Goal: Task Accomplishment & Management: Use online tool/utility

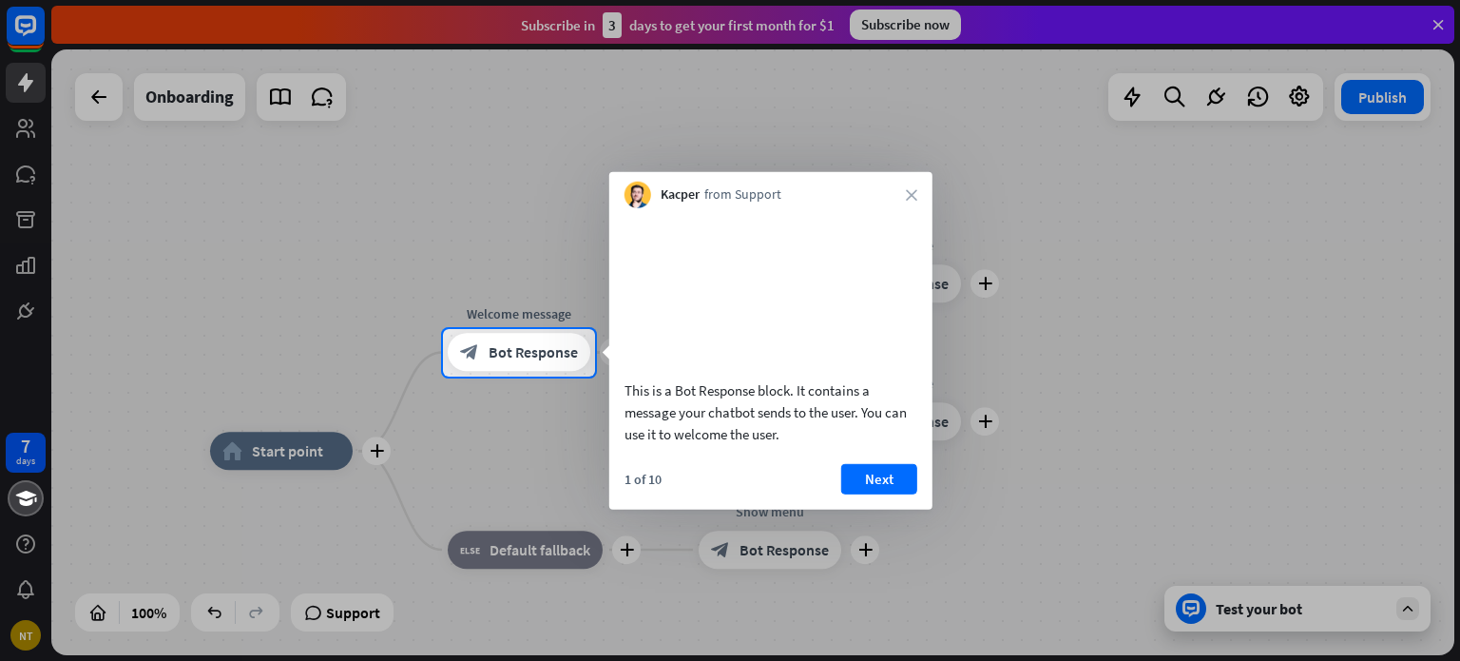
click at [916, 197] on icon "close" at bounding box center [911, 194] width 11 height 11
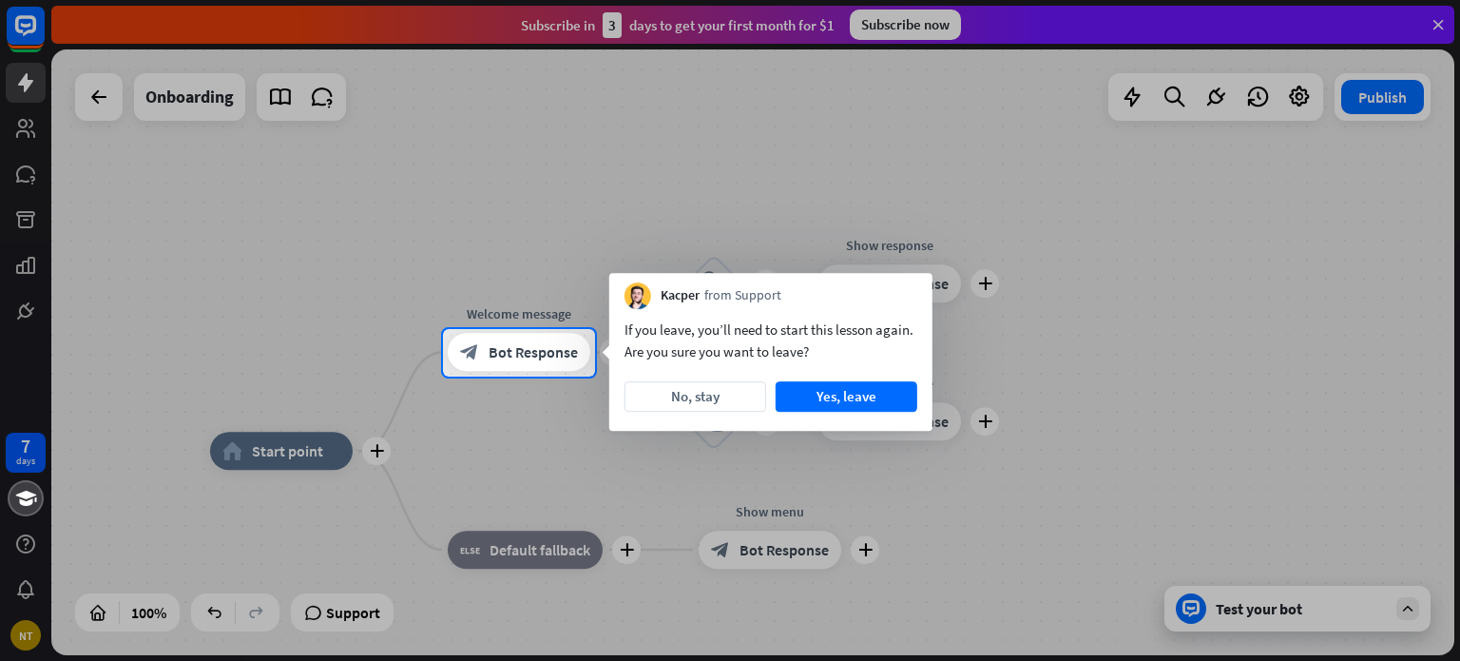
click at [380, 154] on div at bounding box center [730, 164] width 1460 height 329
click at [707, 401] on button "No, stay" at bounding box center [695, 396] width 142 height 30
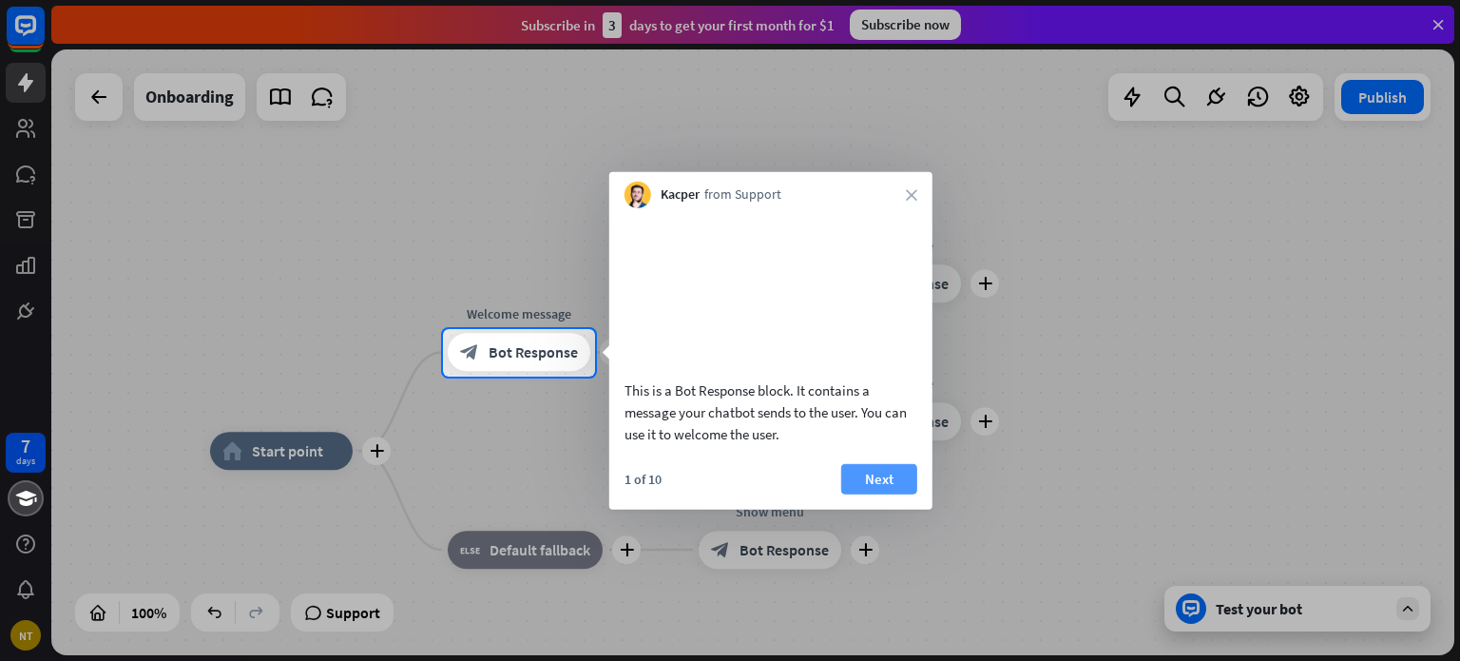
click at [901, 493] on button "Next" at bounding box center [879, 478] width 76 height 30
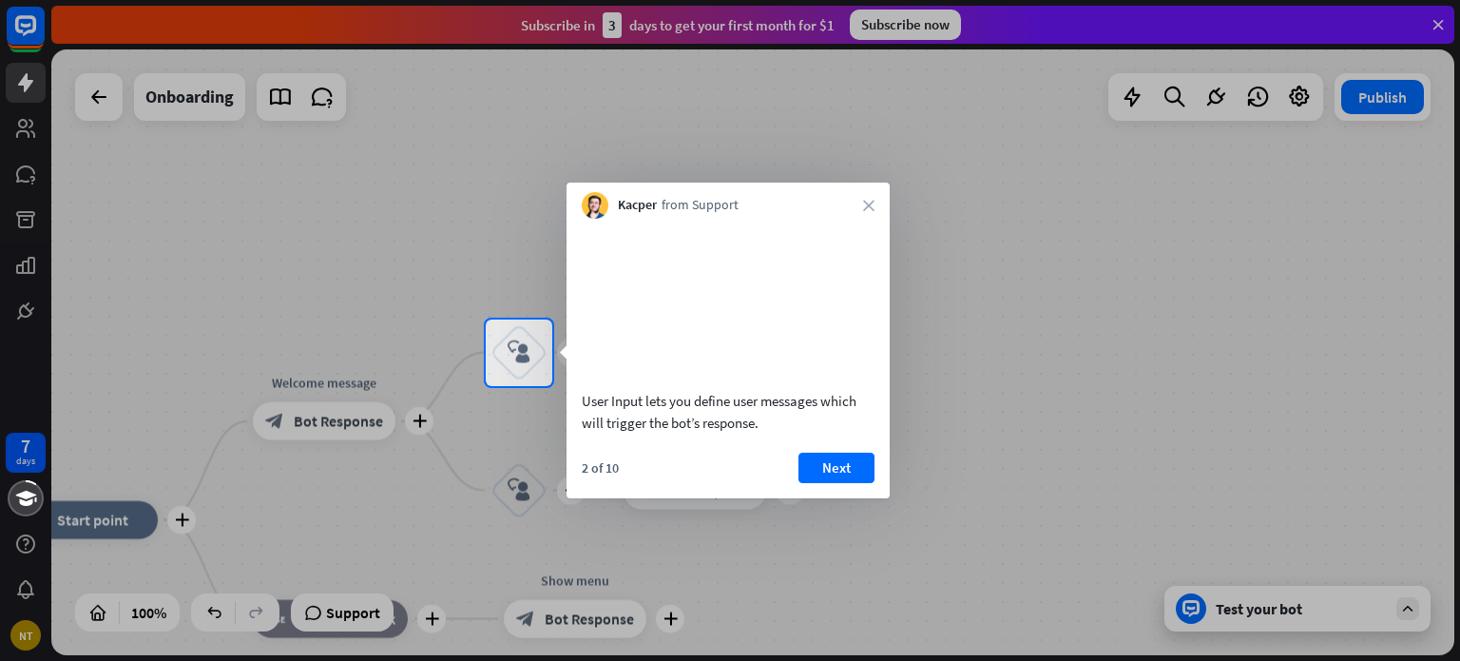
click at [824, 478] on button "Next" at bounding box center [836, 467] width 76 height 30
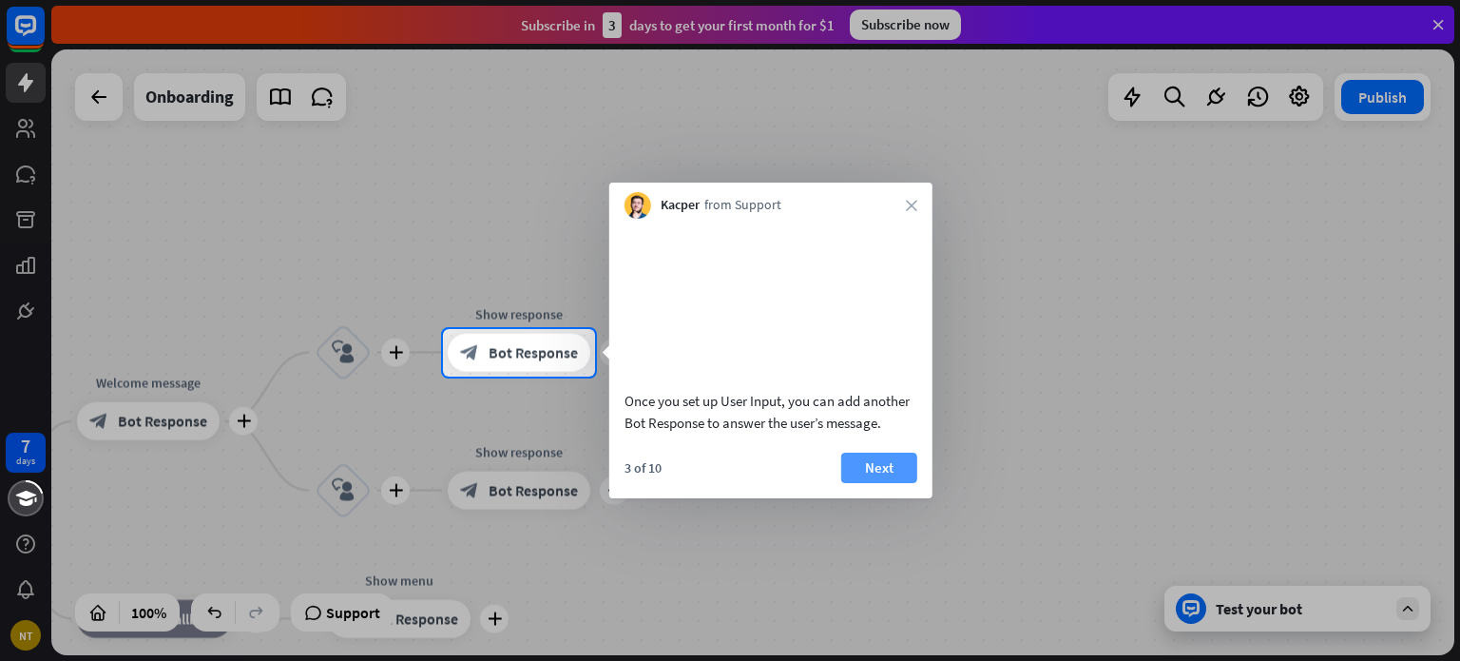
click at [878, 483] on button "Next" at bounding box center [879, 467] width 76 height 30
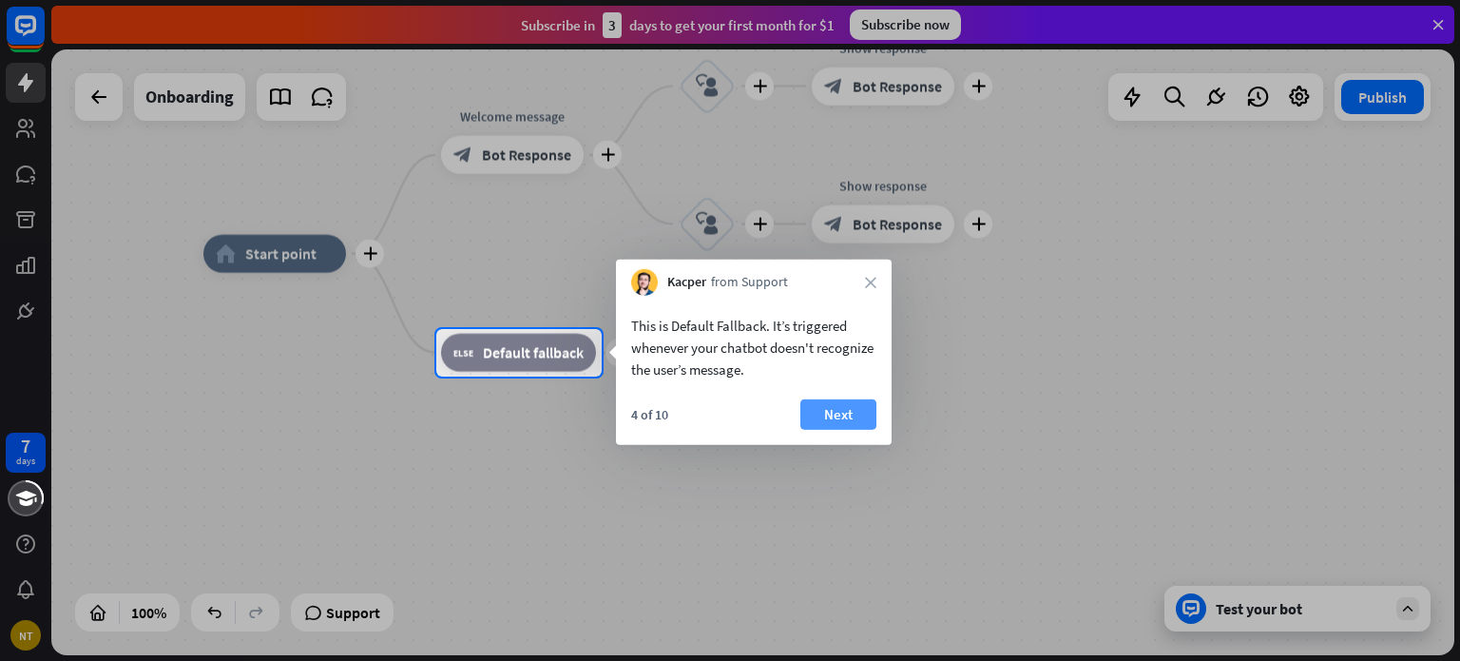
click at [848, 421] on button "Next" at bounding box center [838, 414] width 76 height 30
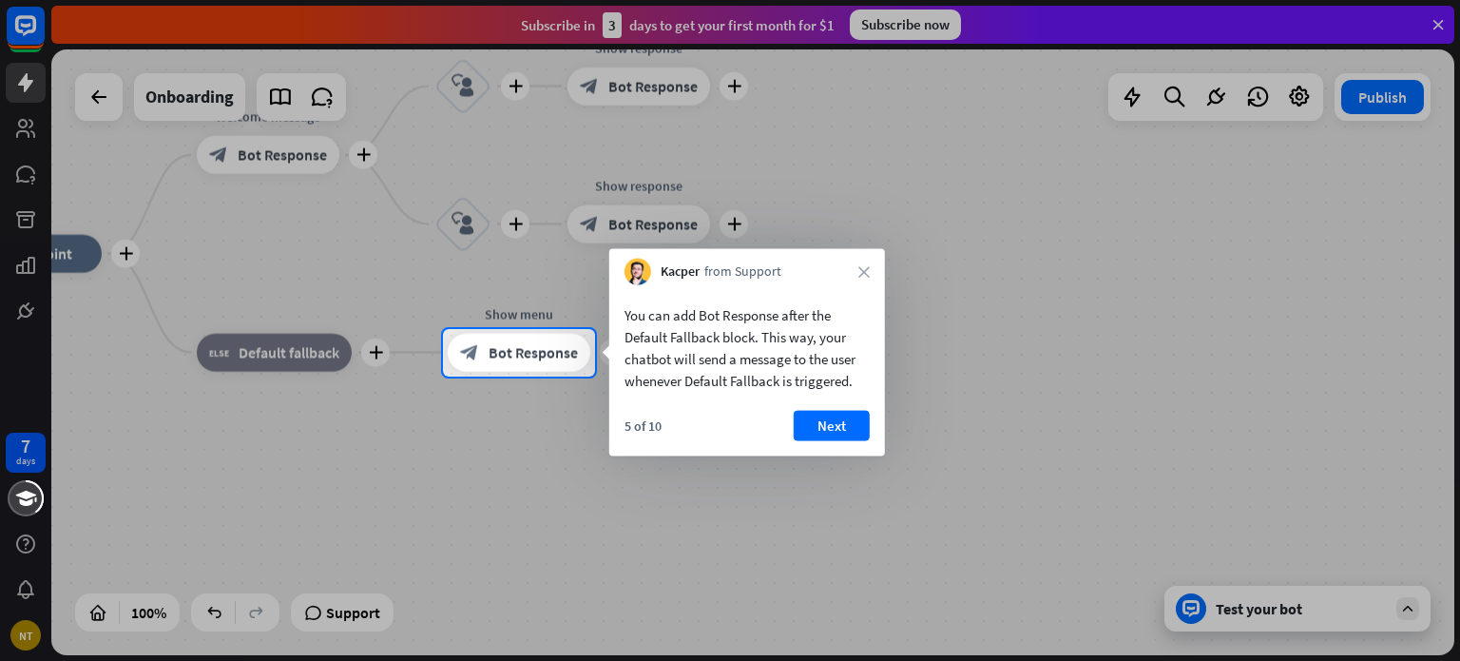
click at [828, 420] on button "Next" at bounding box center [832, 426] width 76 height 30
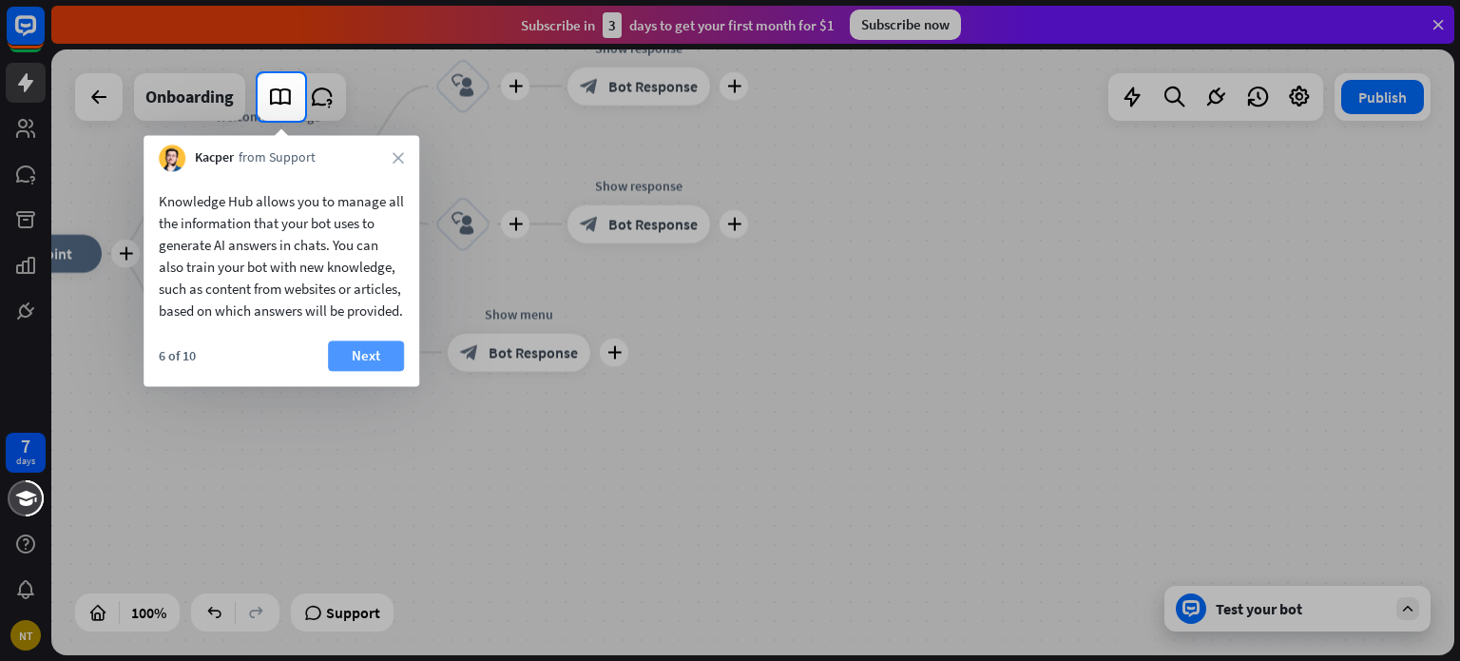
click at [392, 371] on button "Next" at bounding box center [366, 355] width 76 height 30
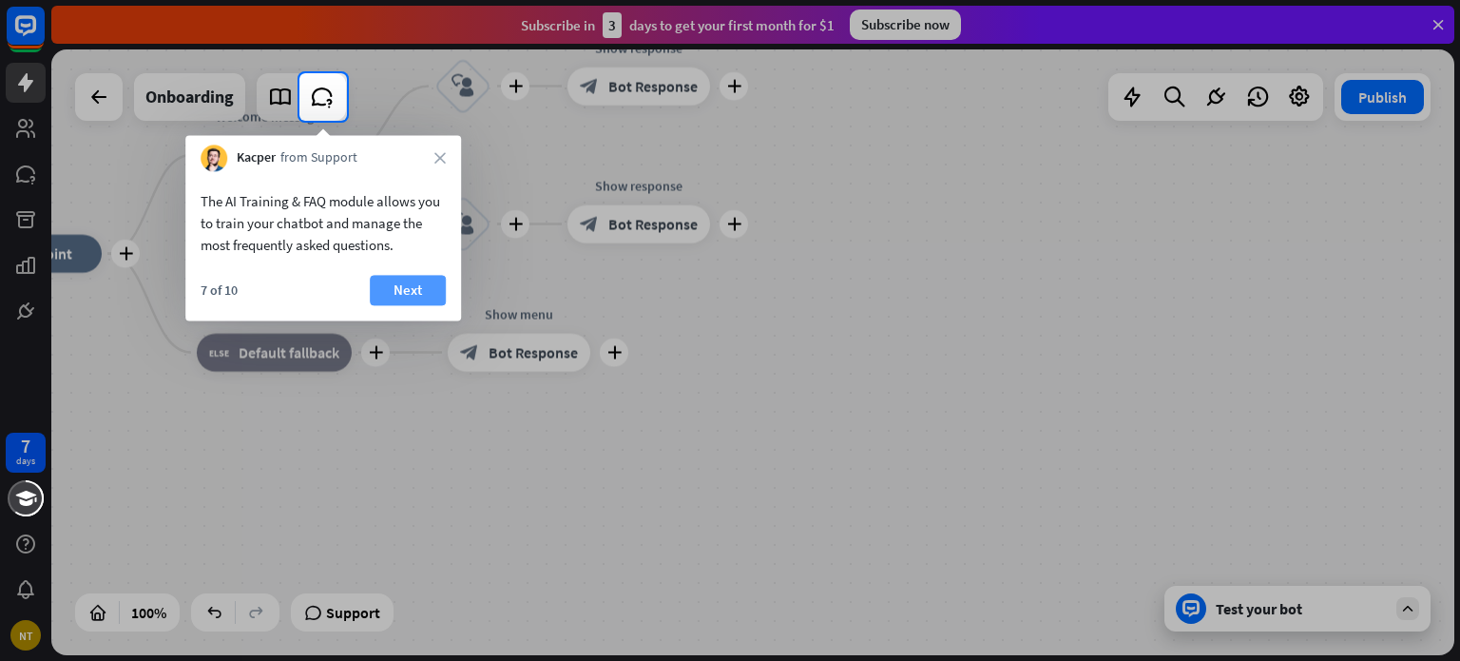
click at [407, 296] on button "Next" at bounding box center [408, 290] width 76 height 30
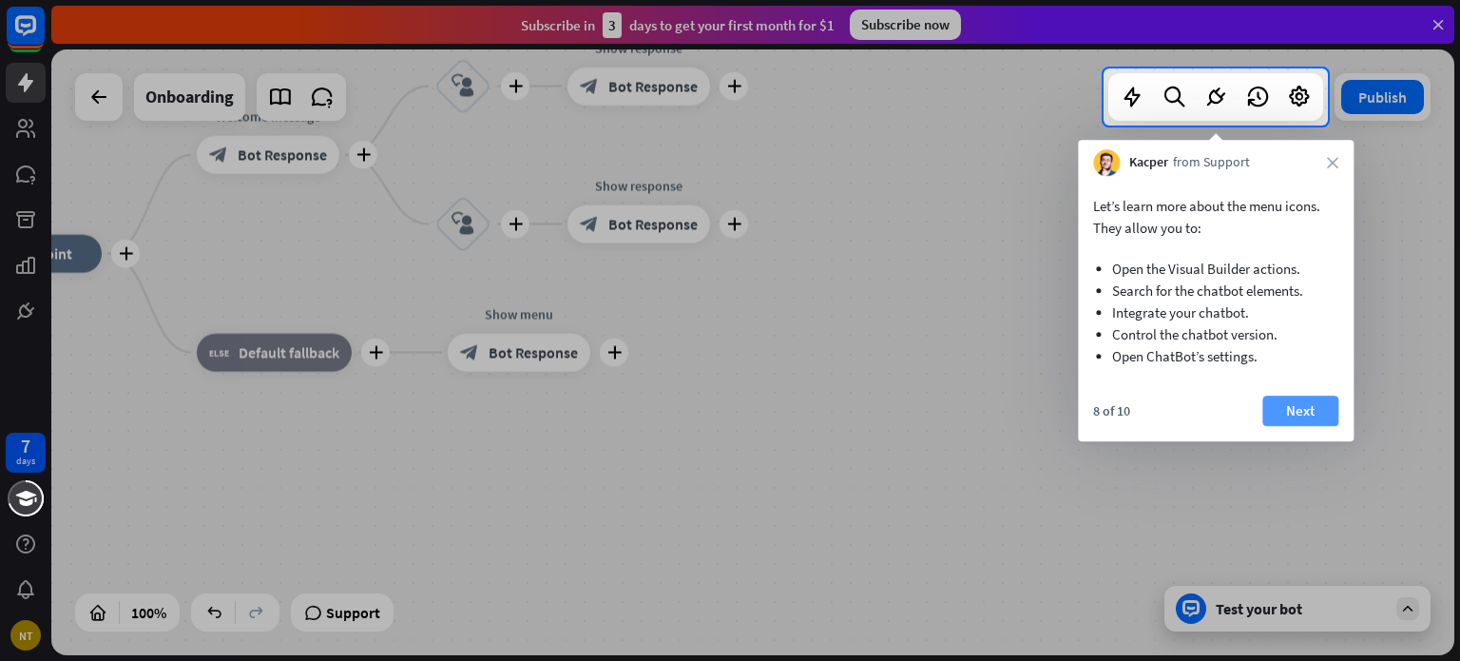
click at [1309, 397] on button "Next" at bounding box center [1300, 410] width 76 height 30
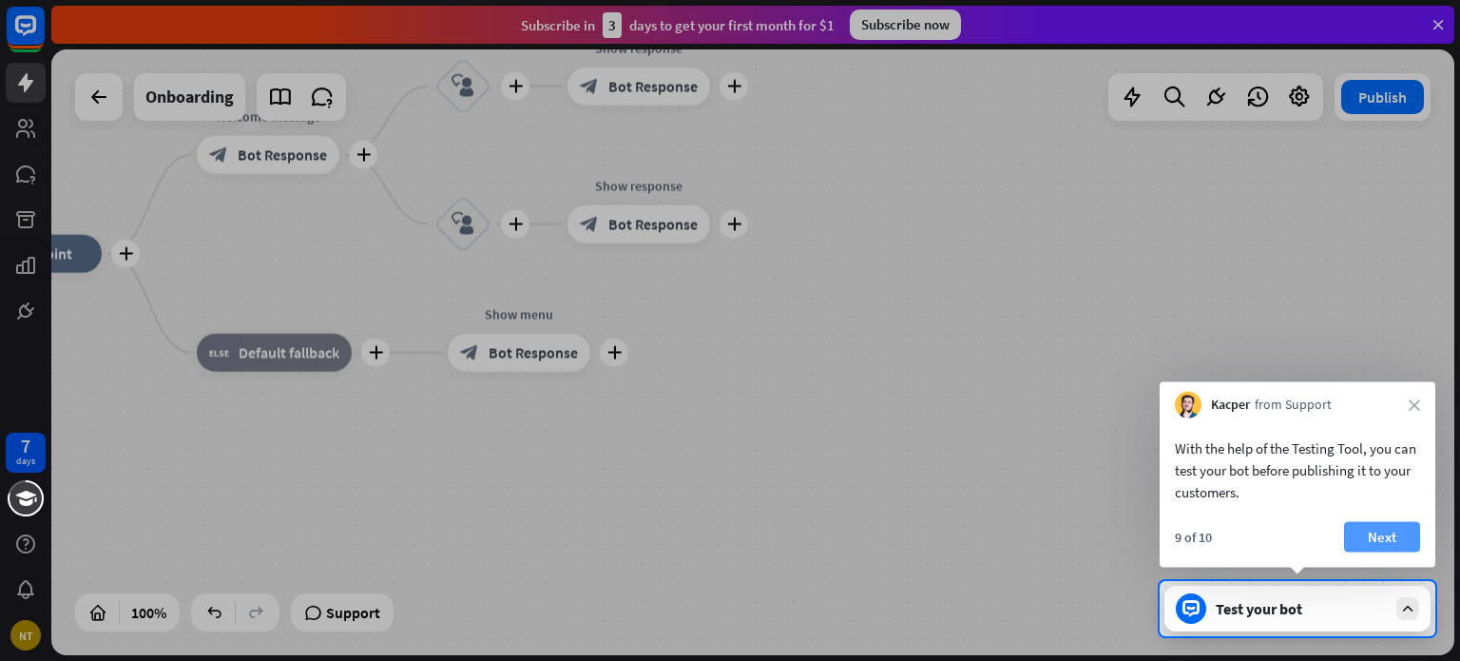
click at [1372, 535] on button "Next" at bounding box center [1382, 537] width 76 height 30
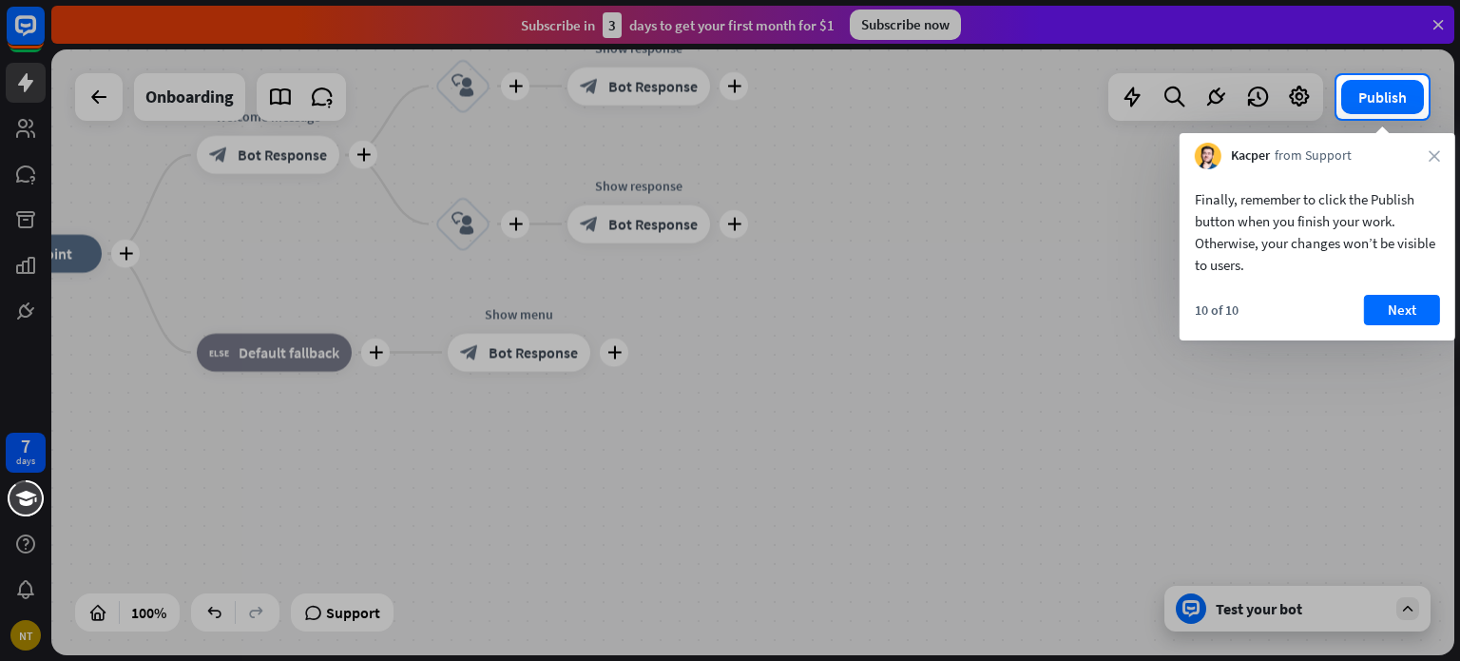
click at [1344, 604] on div at bounding box center [730, 390] width 1460 height 542
click at [1399, 299] on button "Next" at bounding box center [1402, 310] width 76 height 30
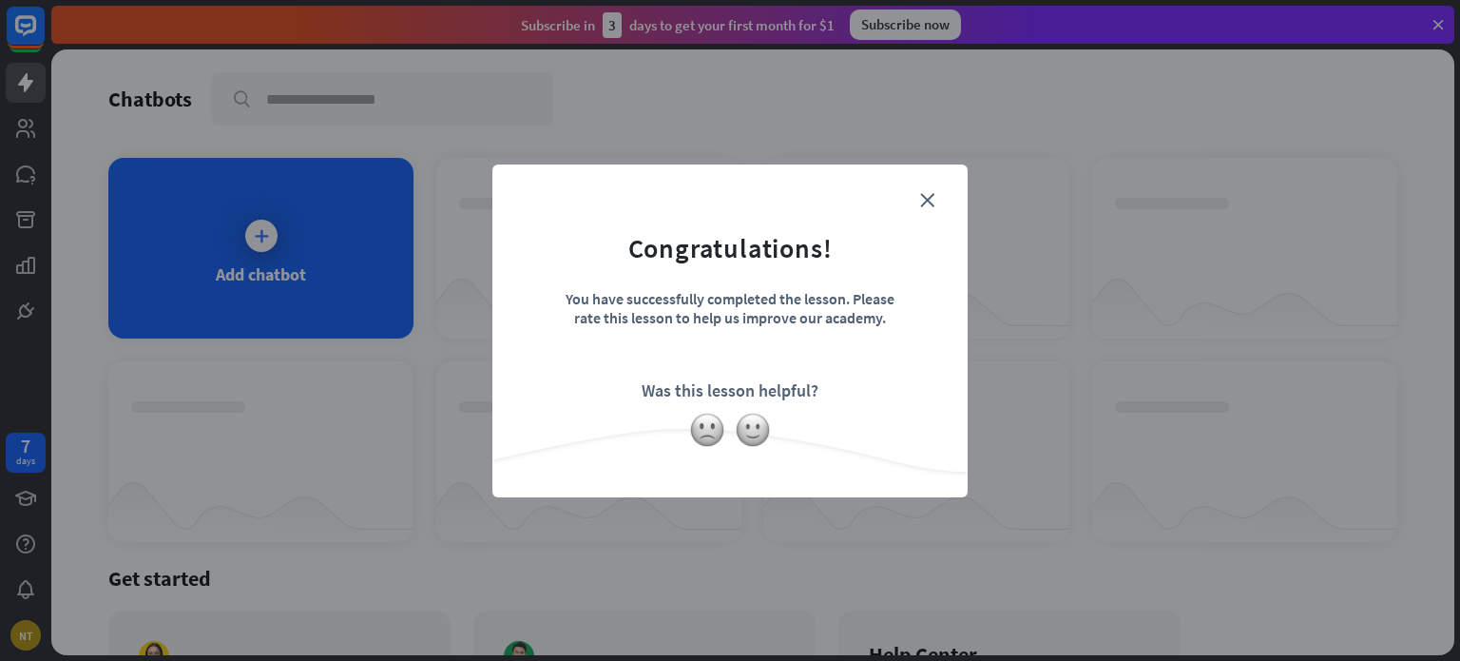
click at [934, 203] on form "Congratulations! You have successfully completed the lesson. Please rate this l…" at bounding box center [730, 301] width 428 height 227
click at [920, 204] on icon "close" at bounding box center [927, 200] width 14 height 14
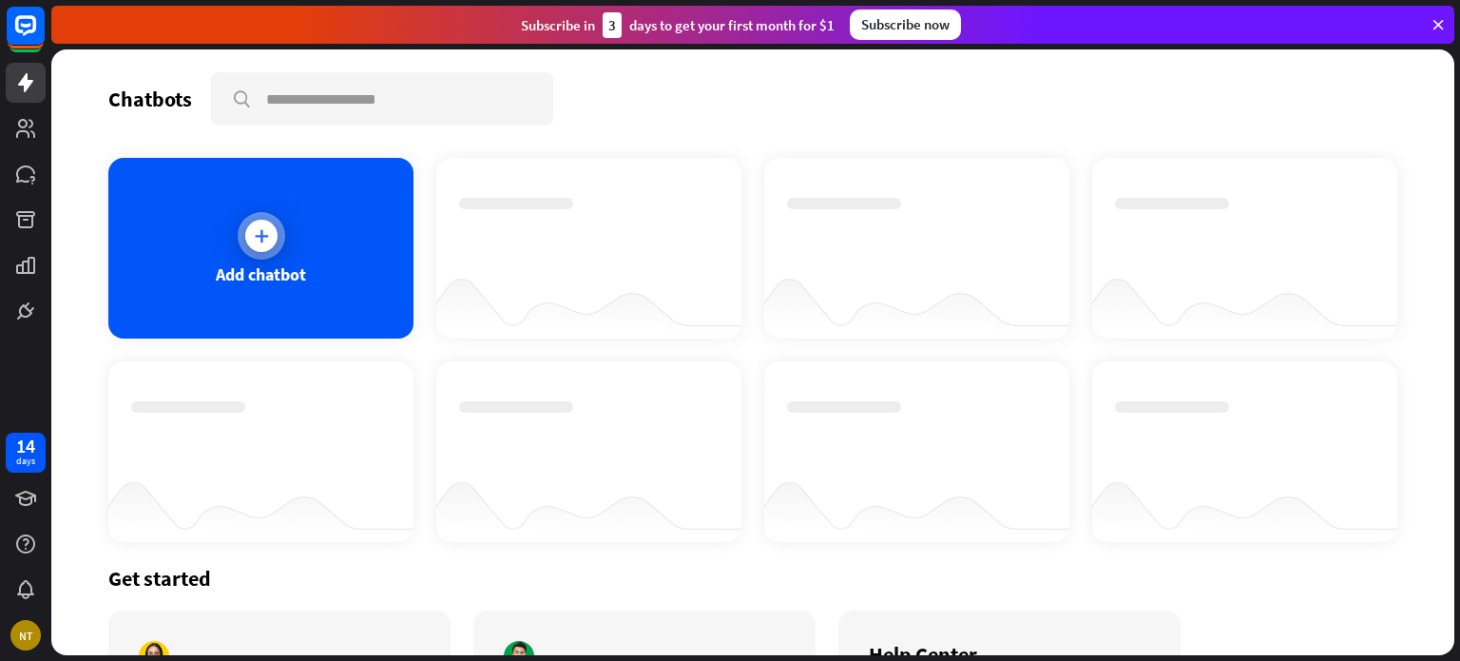
click at [308, 253] on div "Add chatbot" at bounding box center [260, 248] width 305 height 181
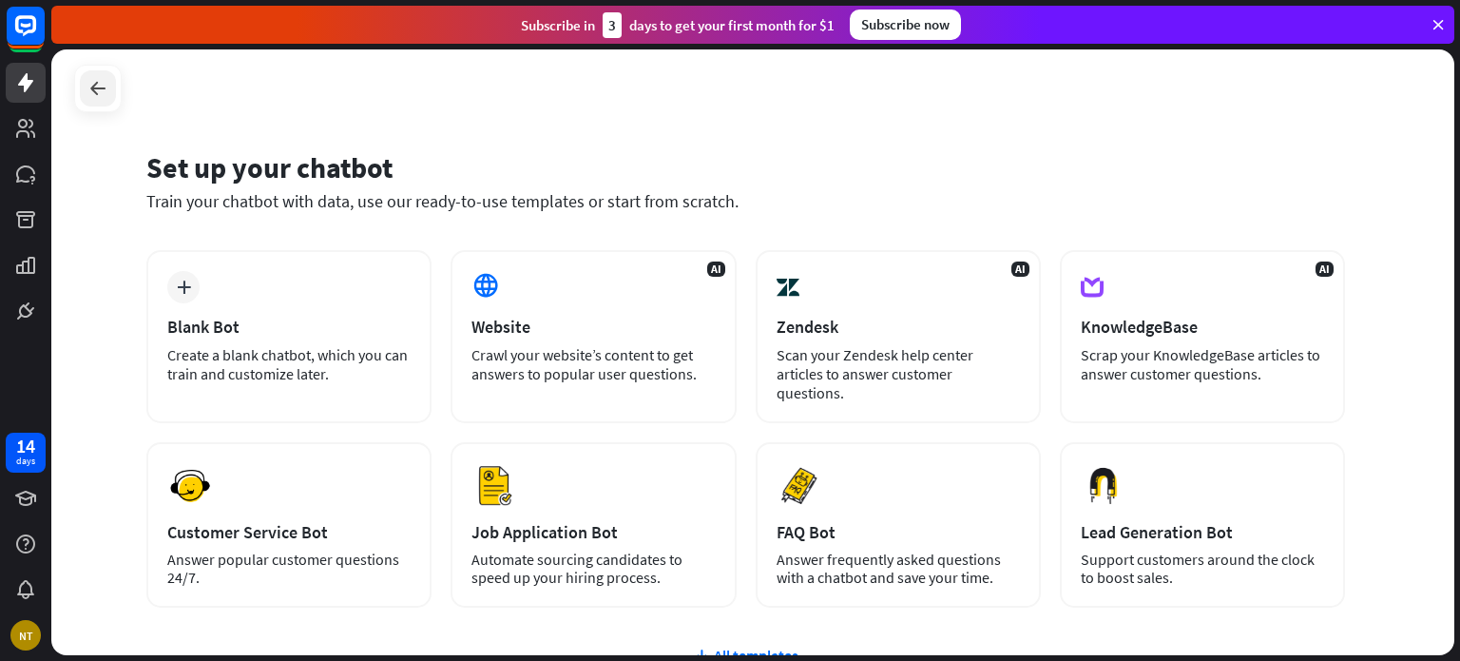
click at [87, 92] on icon at bounding box center [97, 88] width 23 height 23
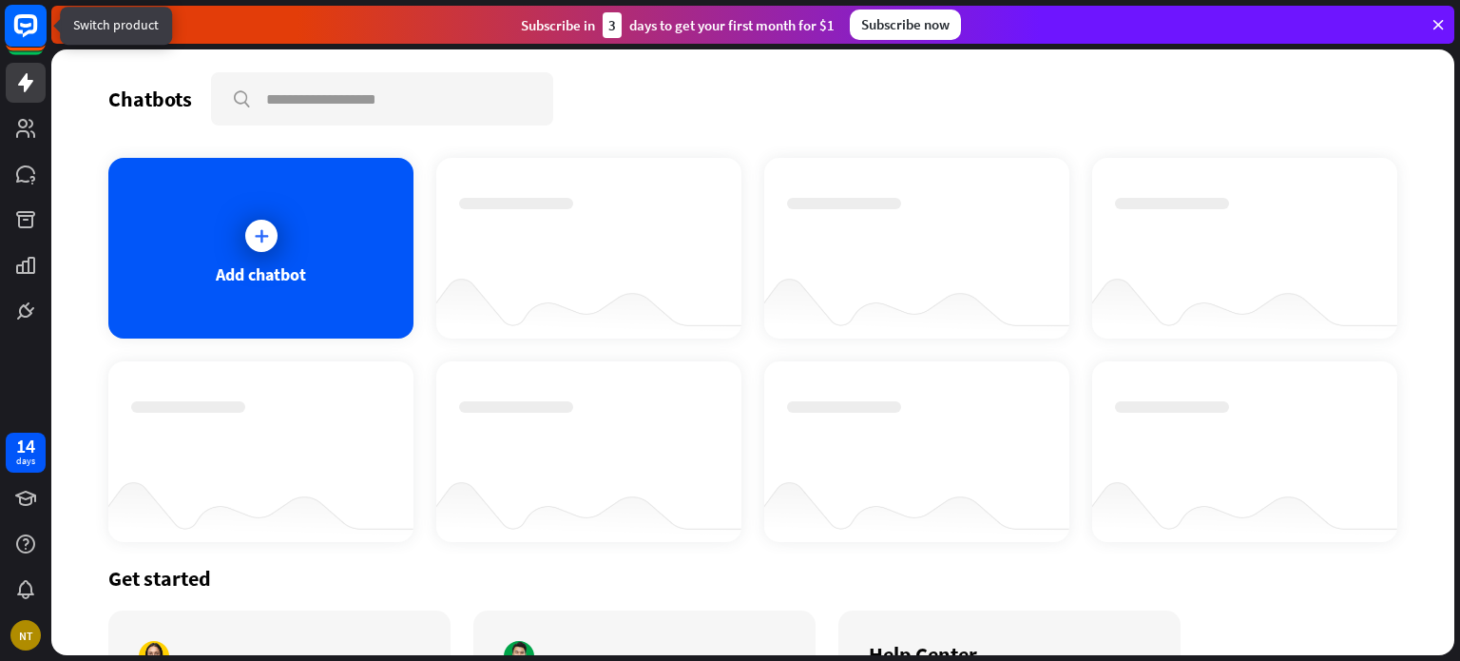
click at [27, 47] on rect at bounding box center [26, 26] width 42 height 42
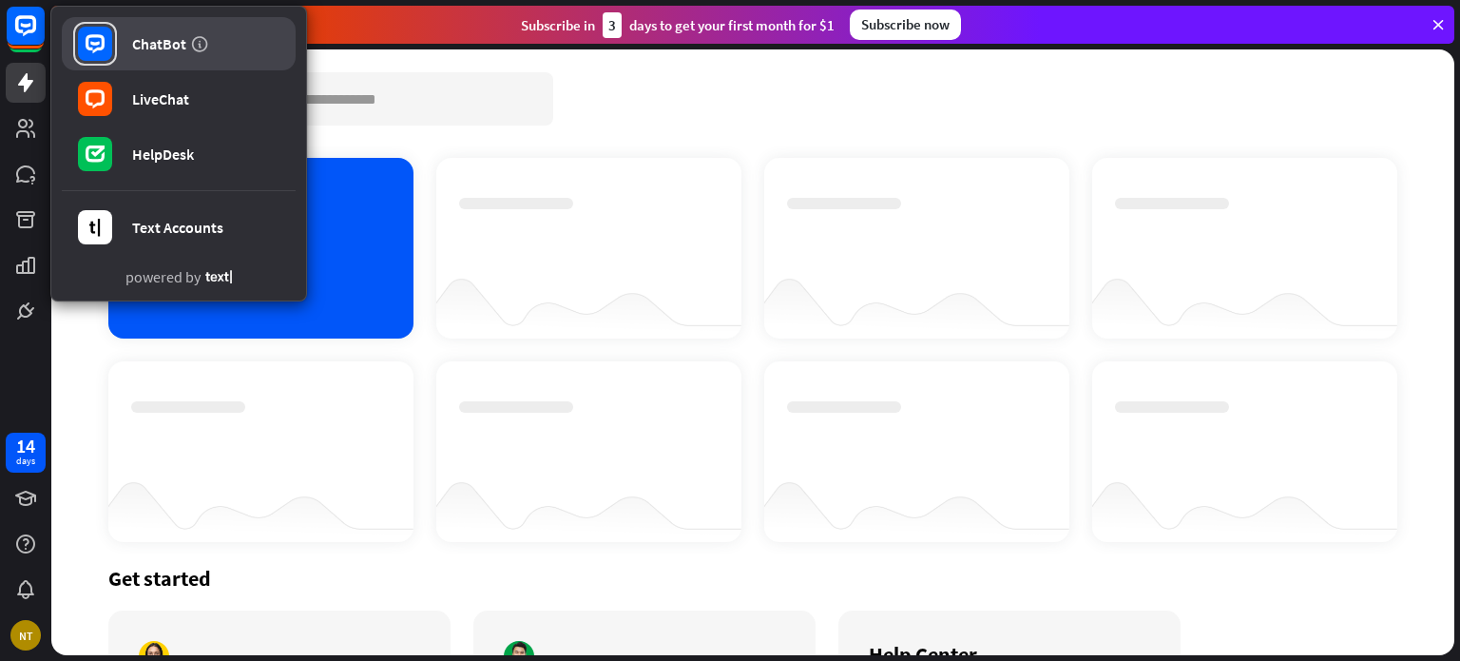
click at [174, 51] on div "ChatBot" at bounding box center [159, 43] width 54 height 19
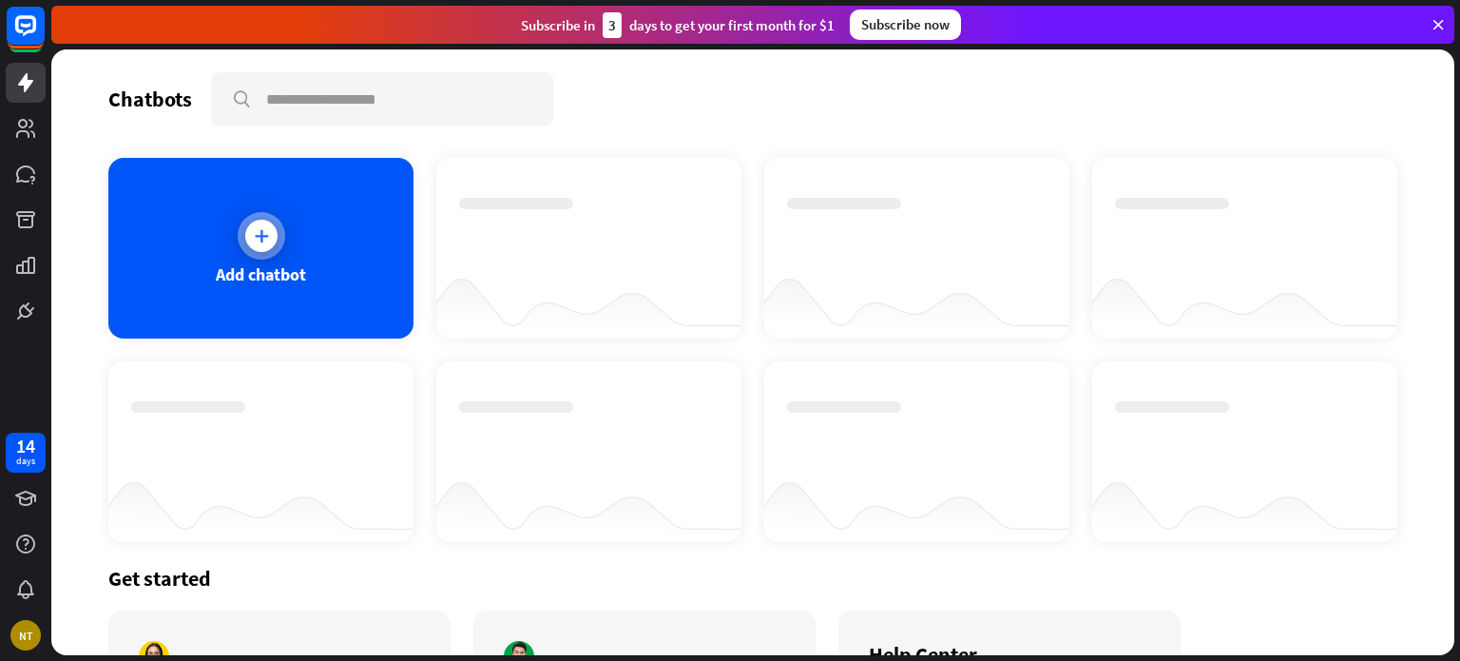
click at [246, 231] on div at bounding box center [261, 236] width 32 height 32
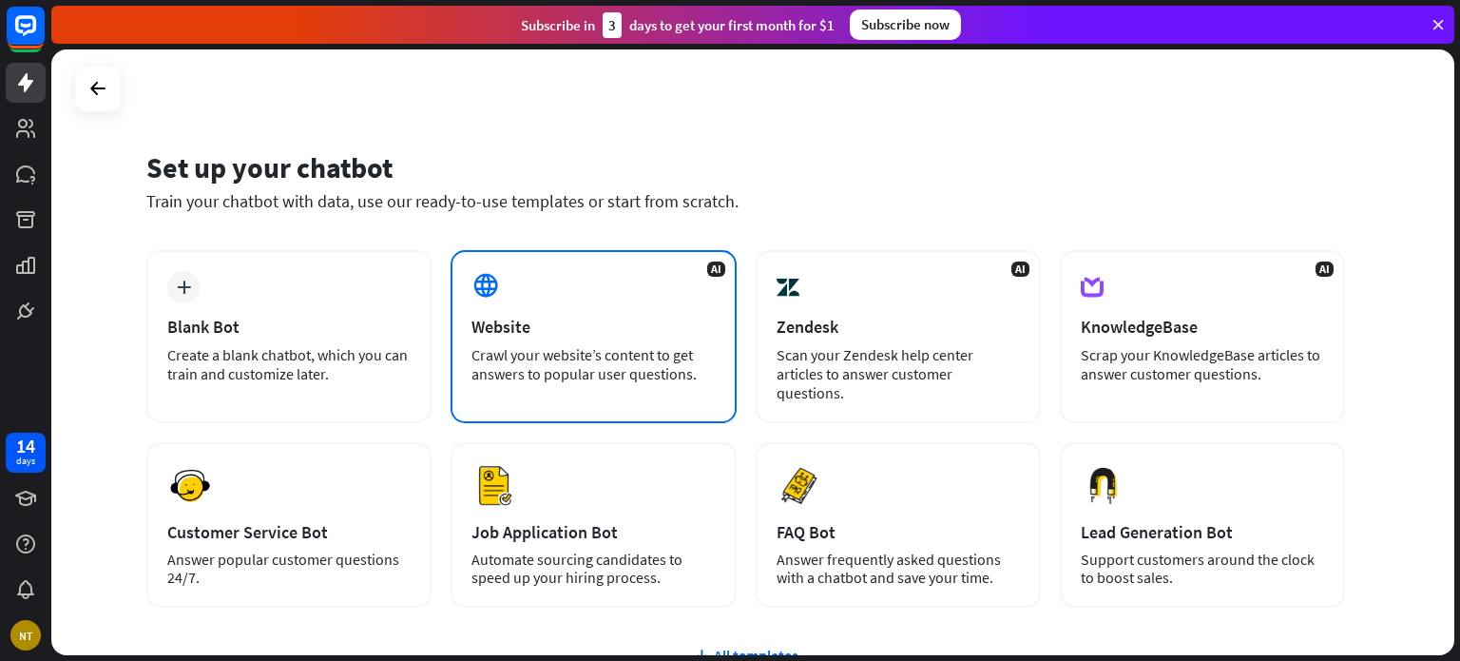
click at [691, 353] on div "Crawl your website’s content to get answers to popular user questions." at bounding box center [592, 364] width 243 height 38
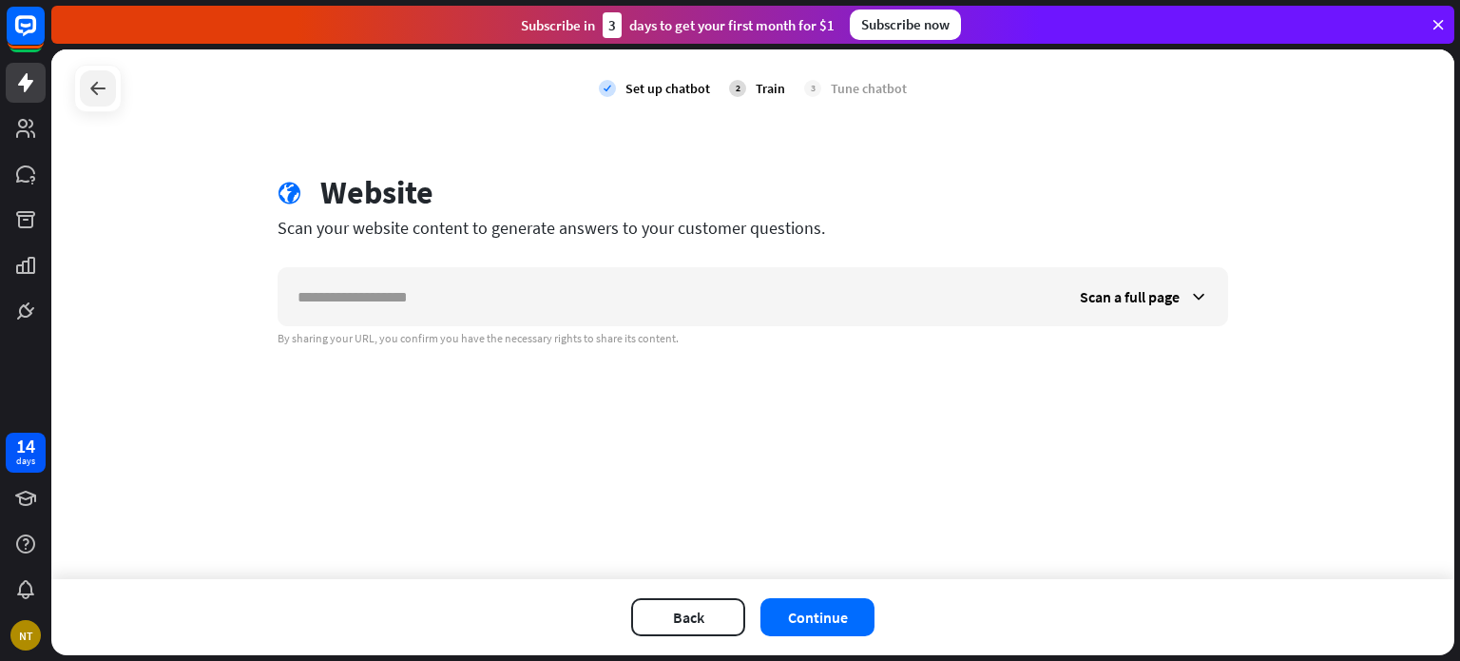
click at [93, 71] on div at bounding box center [98, 88] width 36 height 36
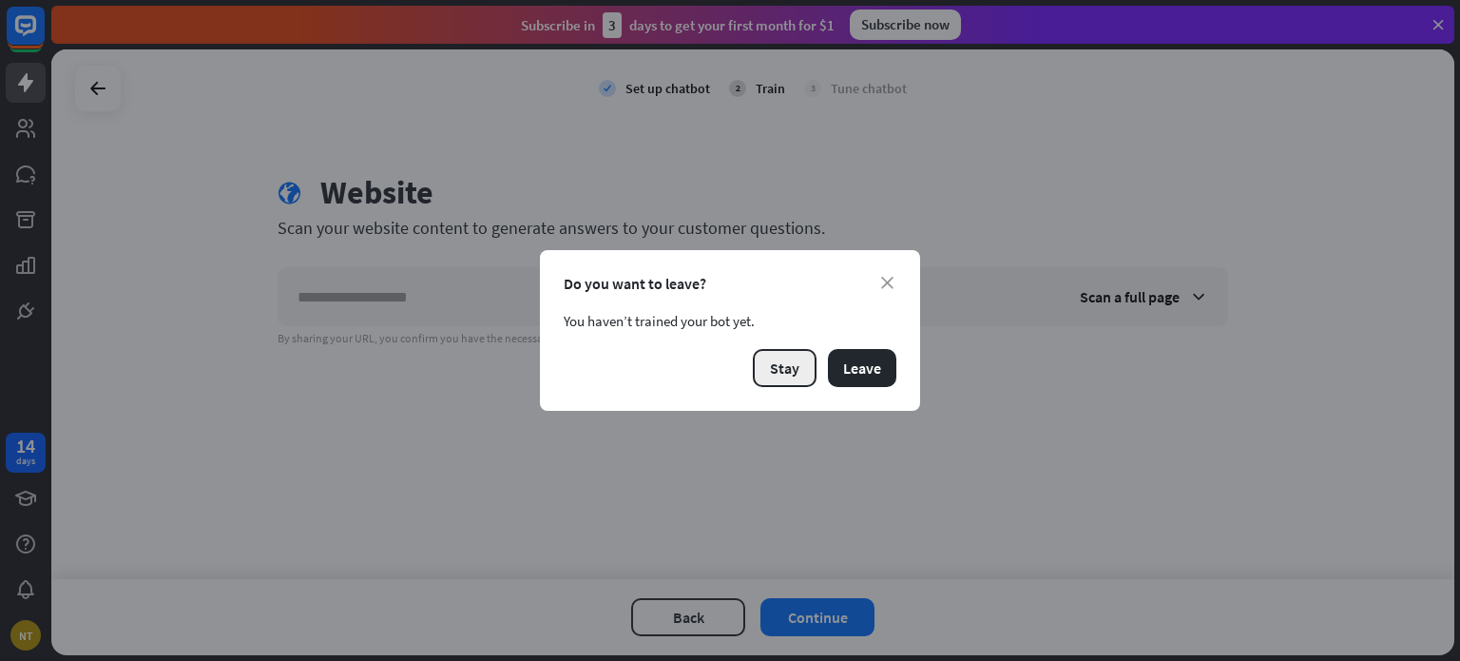
click at [777, 370] on button "Stay" at bounding box center [785, 368] width 64 height 38
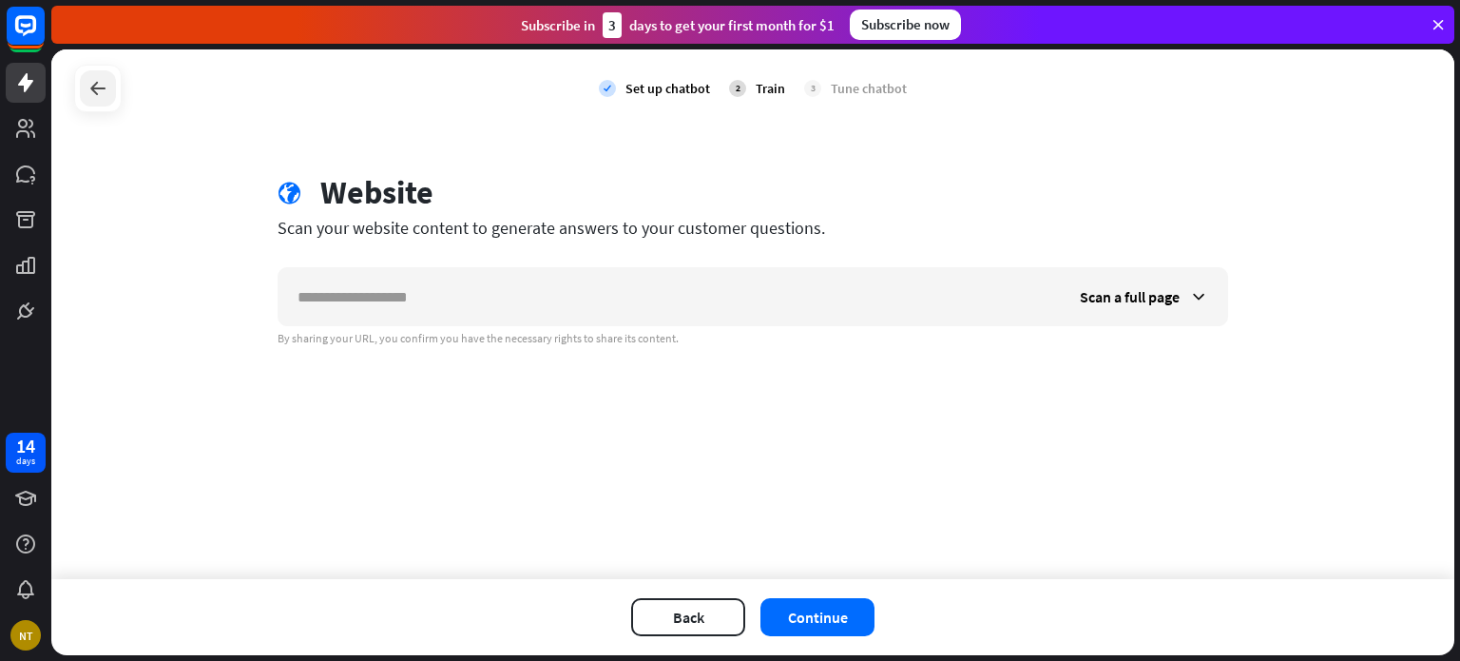
click at [109, 90] on div at bounding box center [98, 88] width 36 height 36
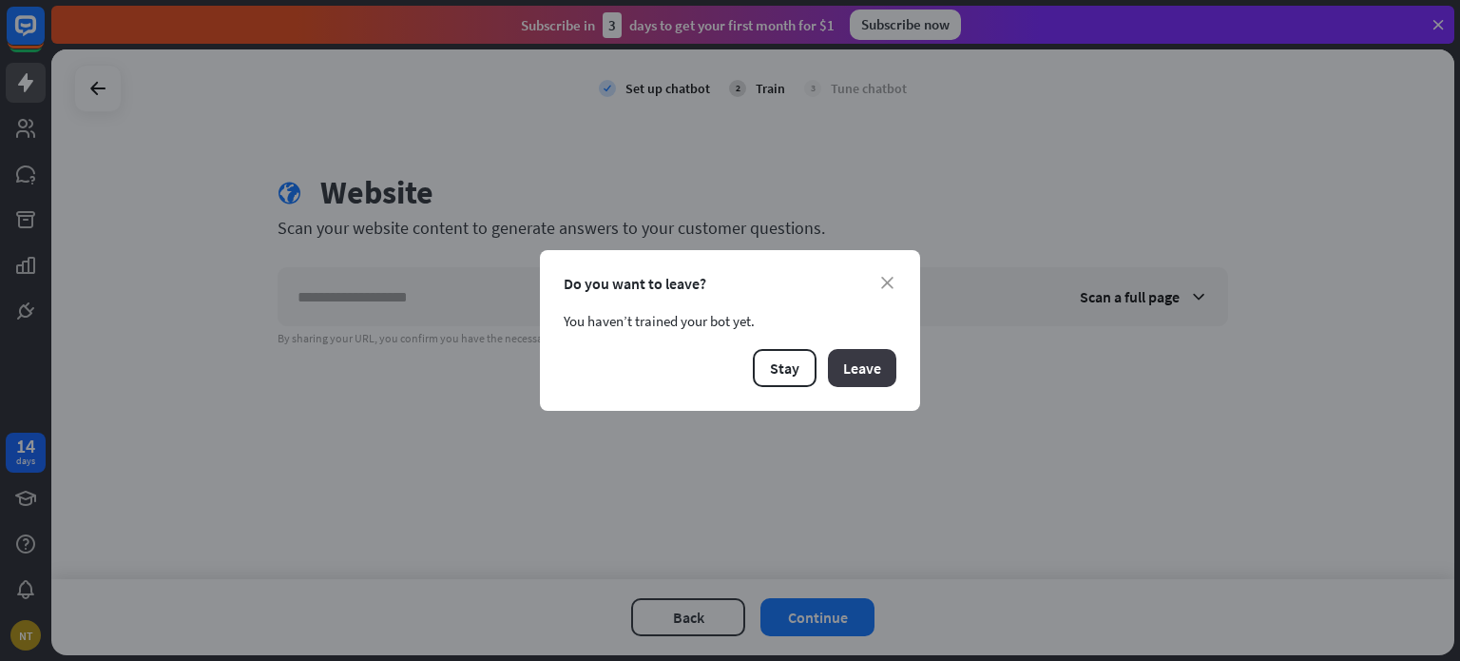
click at [881, 376] on button "Leave" at bounding box center [862, 368] width 68 height 38
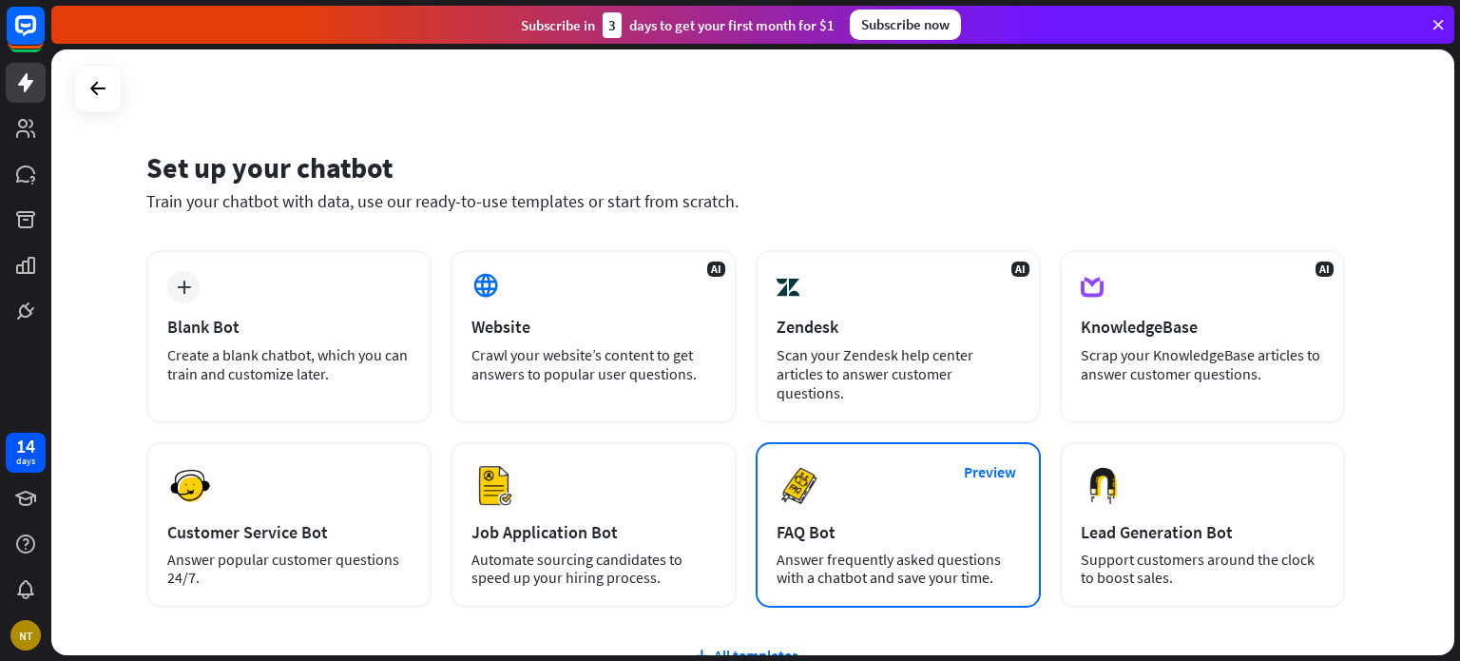
click at [939, 552] on div "Answer frequently asked questions with a chatbot and save your time." at bounding box center [897, 568] width 243 height 36
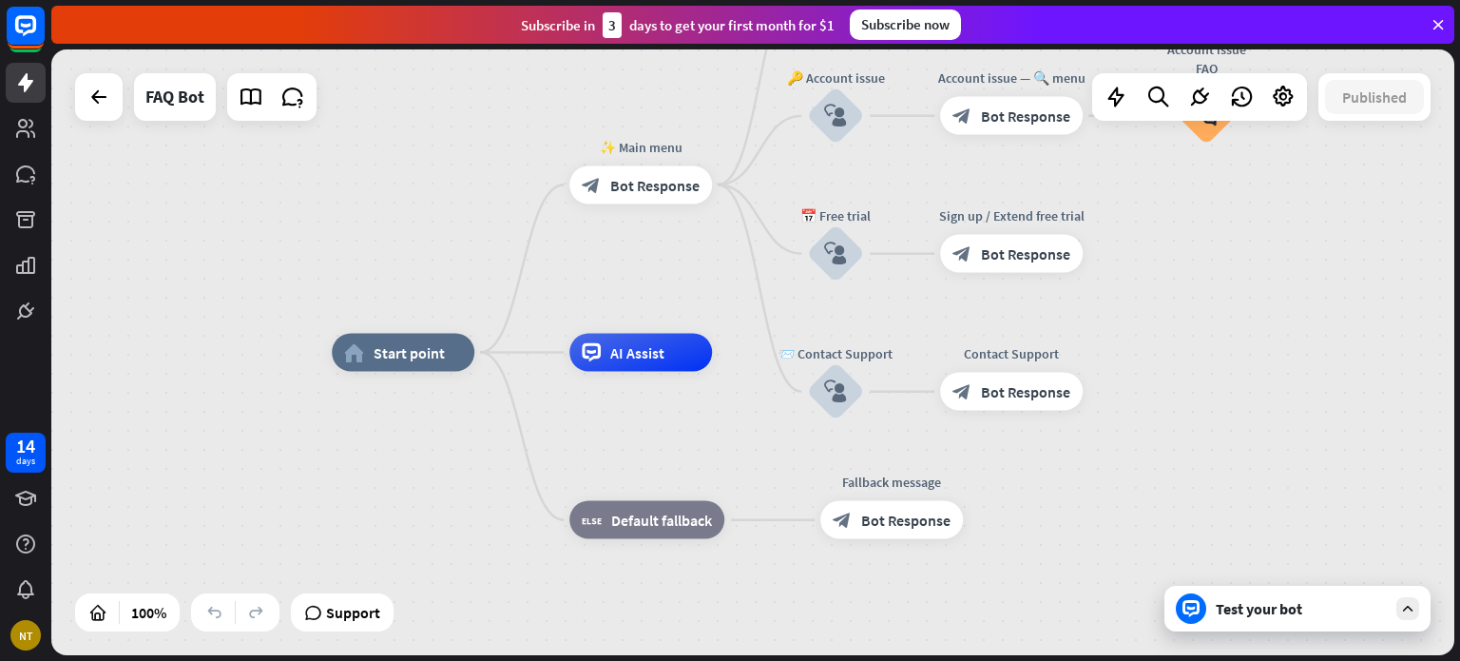
click at [1307, 642] on div "home_2 Start point ✨ Main menu block_bot_response Bot Response 💲 Subscription b…" at bounding box center [1033, 655] width 1403 height 605
click at [1308, 631] on div "home_2 Start point ✨ Main menu block_bot_response Bot Response 💲 Subscription b…" at bounding box center [1033, 655] width 1403 height 605
click at [1306, 607] on div "Test your bot" at bounding box center [1301, 608] width 171 height 19
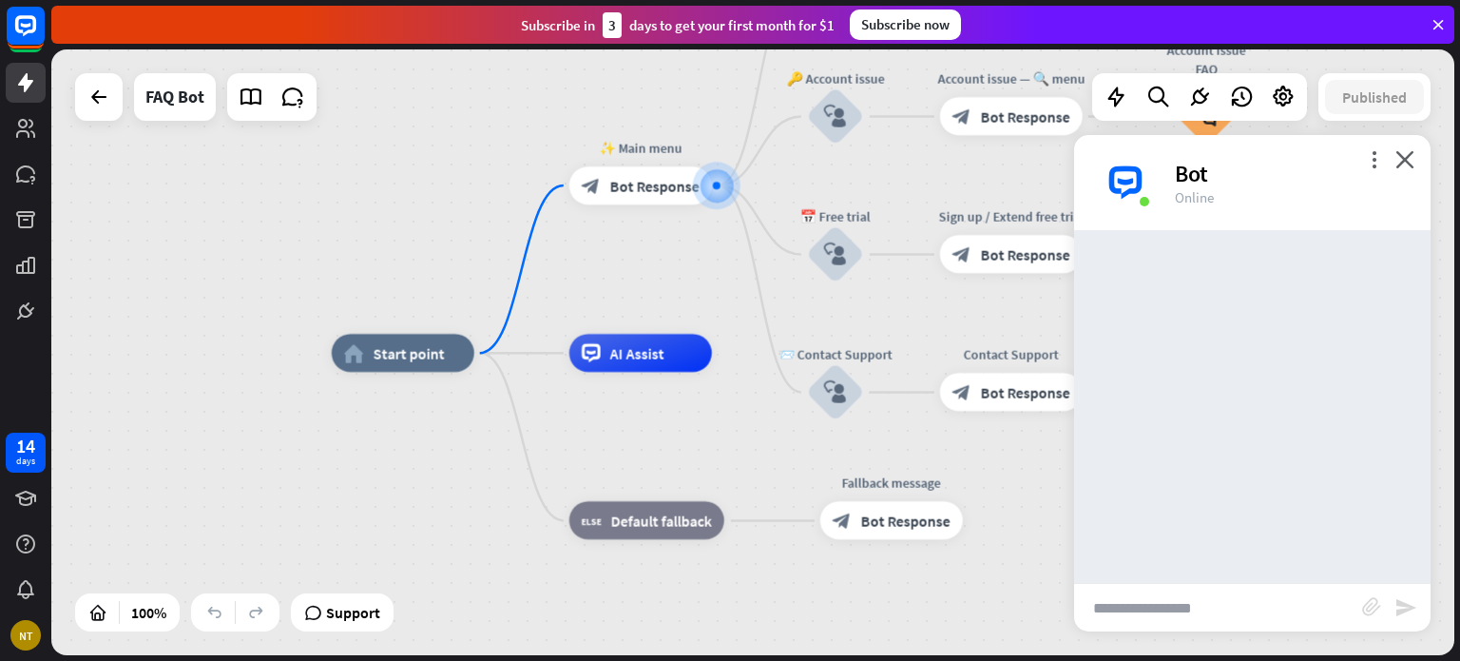
click at [1177, 609] on input "text" at bounding box center [1218, 608] width 288 height 48
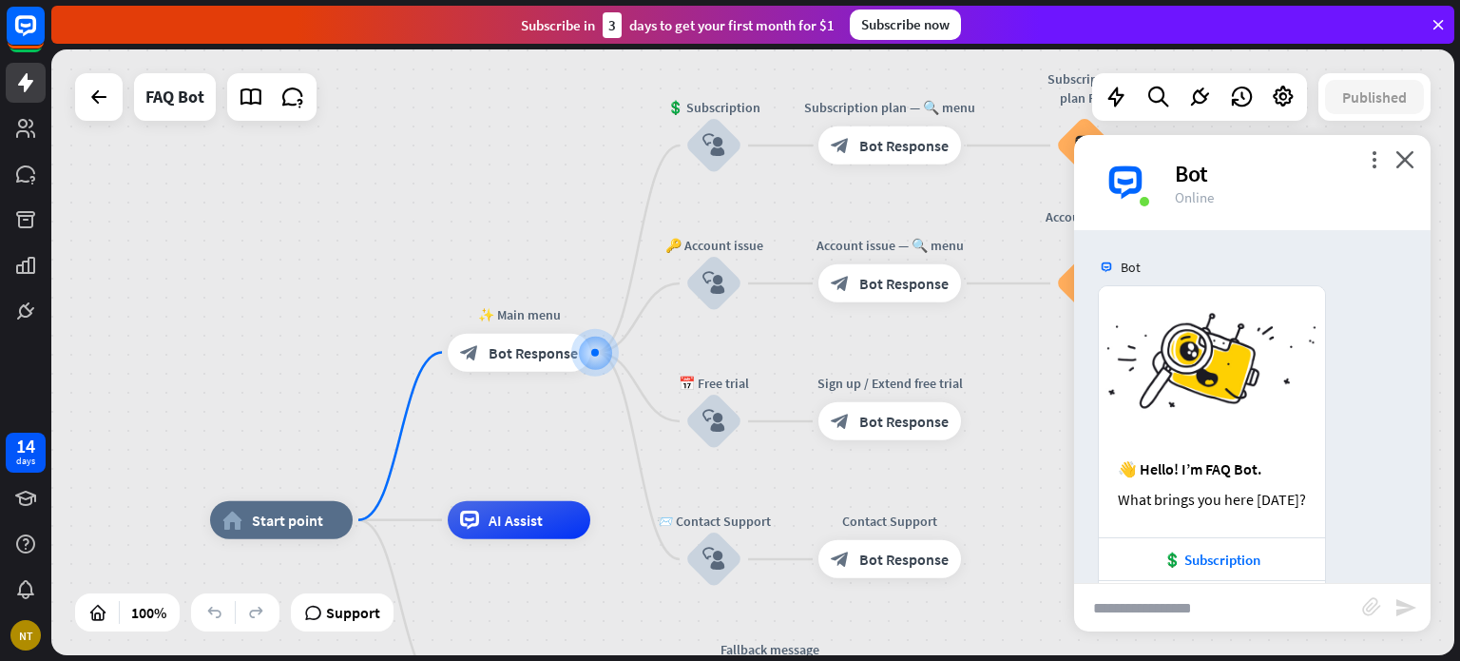
scroll to position [154, 0]
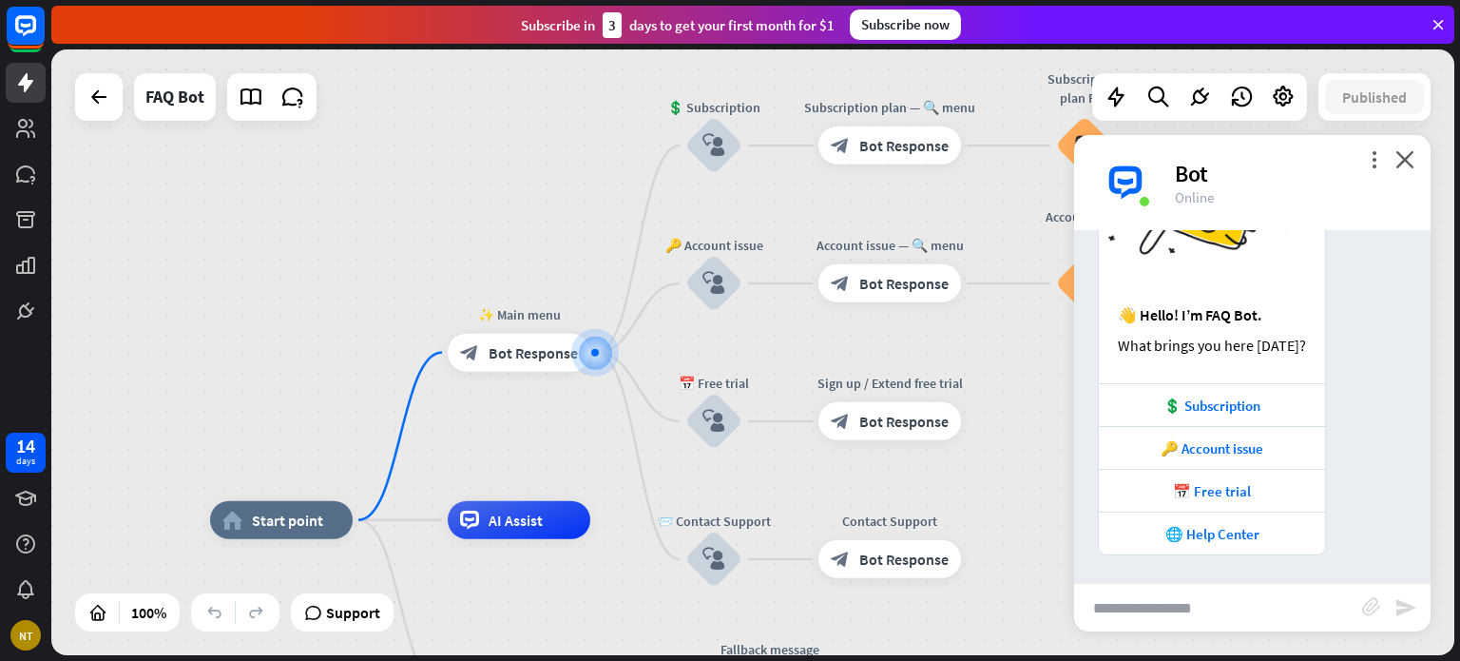
click at [1243, 612] on input "text" at bounding box center [1218, 608] width 288 height 48
paste input "**********"
type input "**********"
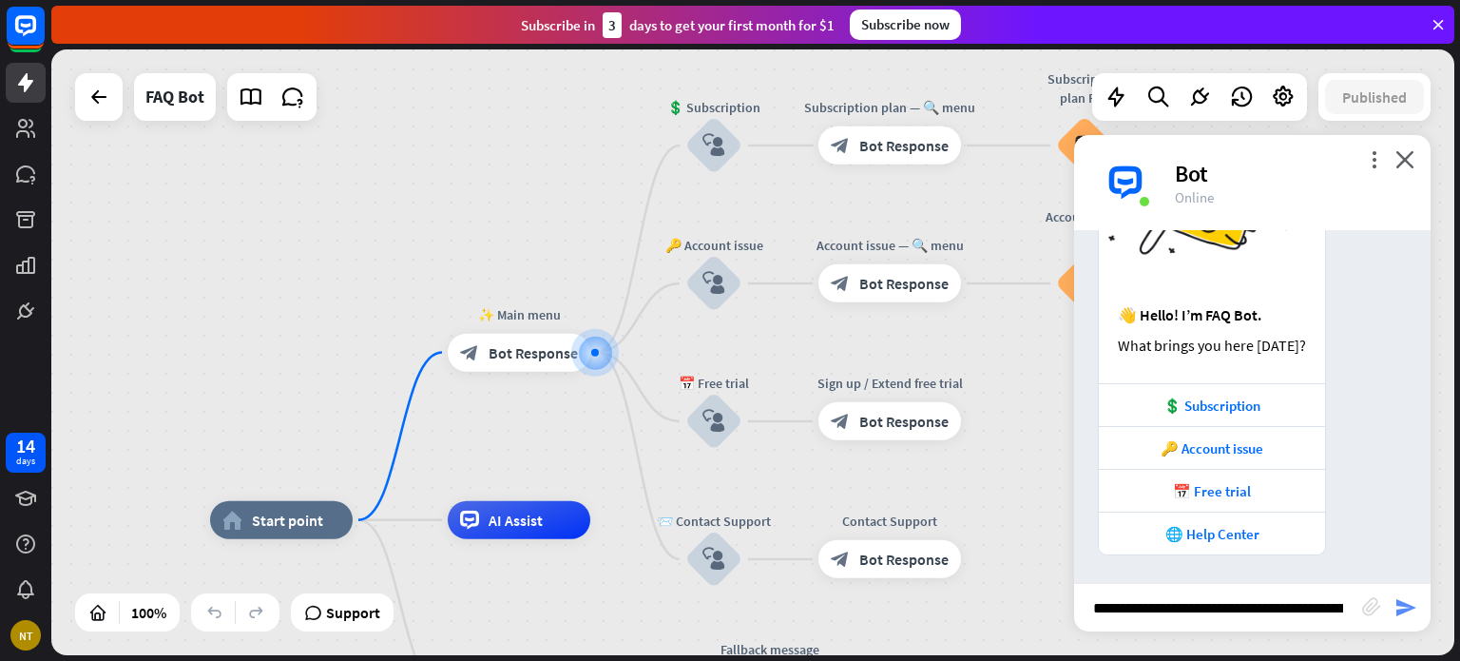
click at [1406, 607] on icon "send" at bounding box center [1405, 607] width 23 height 23
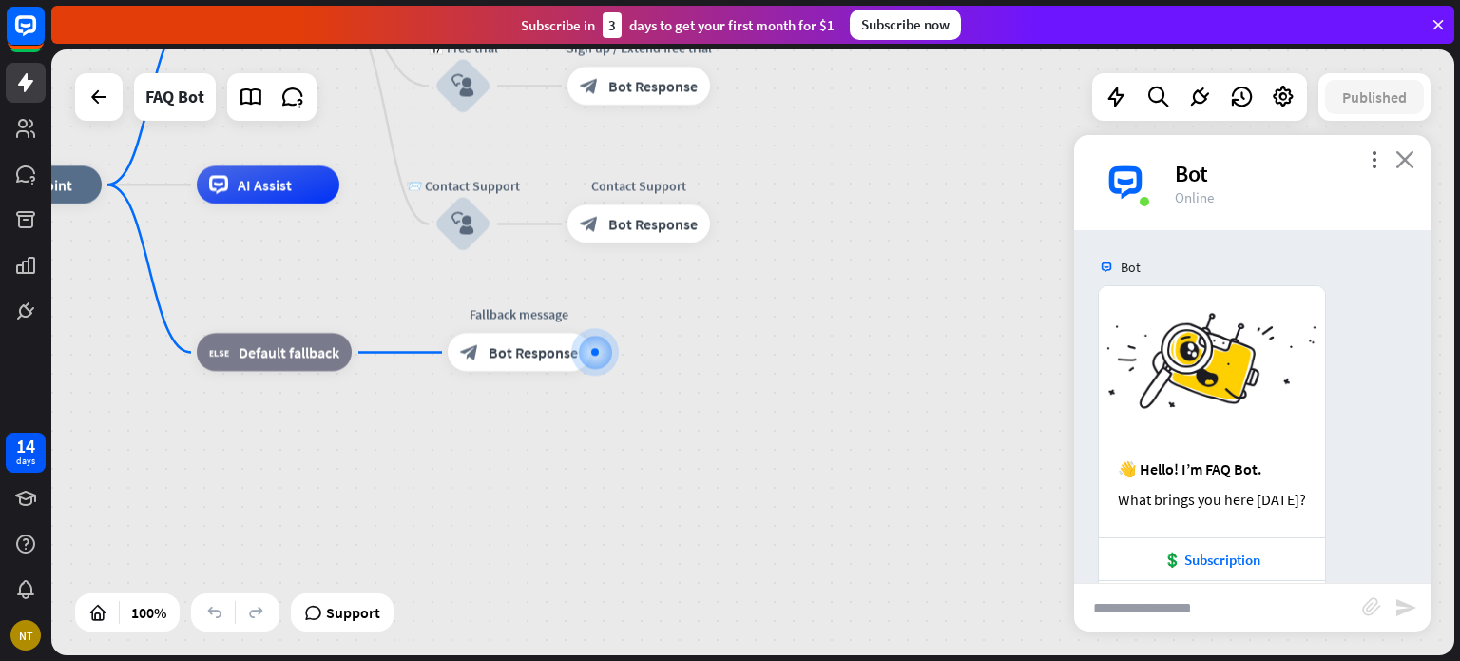
click at [1412, 154] on icon "close" at bounding box center [1404, 159] width 19 height 18
